Goal: Find specific page/section: Find specific page/section

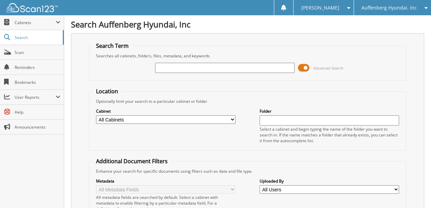
click at [176, 69] on input "text" at bounding box center [224, 68] width 139 height 10
type input "314484"
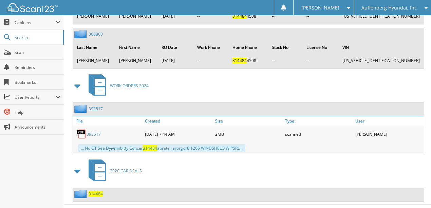
scroll to position [462, 0]
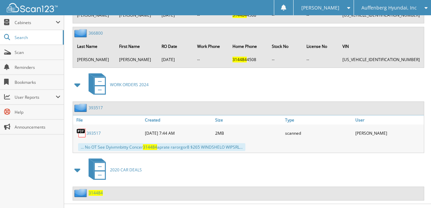
click at [98, 190] on span "314484" at bounding box center [96, 193] width 14 height 6
